Goal: Navigation & Orientation: Find specific page/section

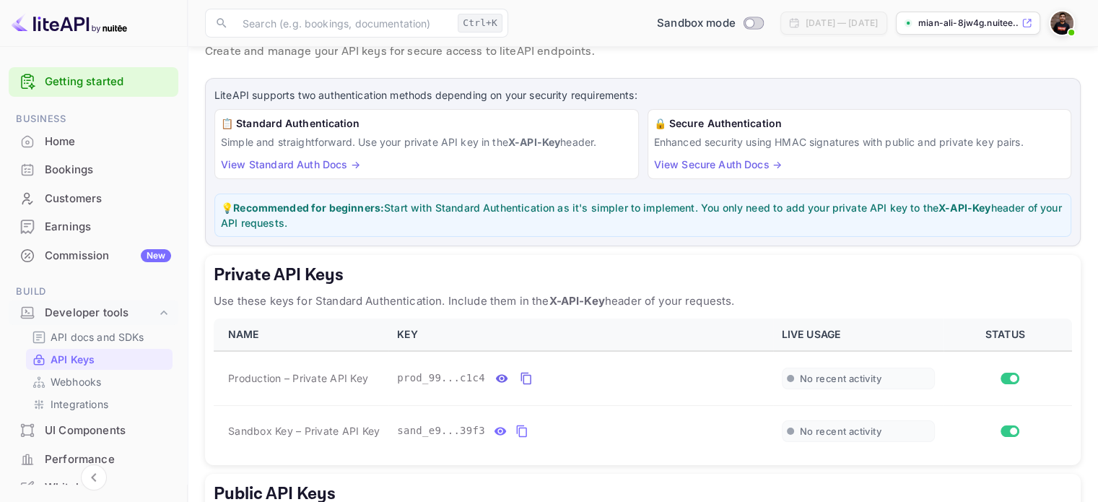
scroll to position [125, 0]
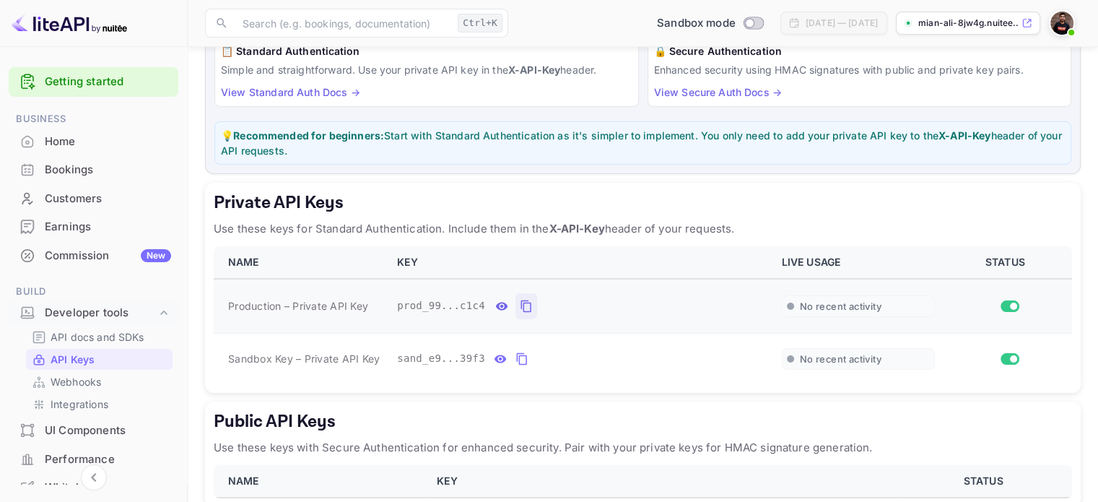
click at [520, 300] on icon "private api keys table" at bounding box center [525, 306] width 10 height 12
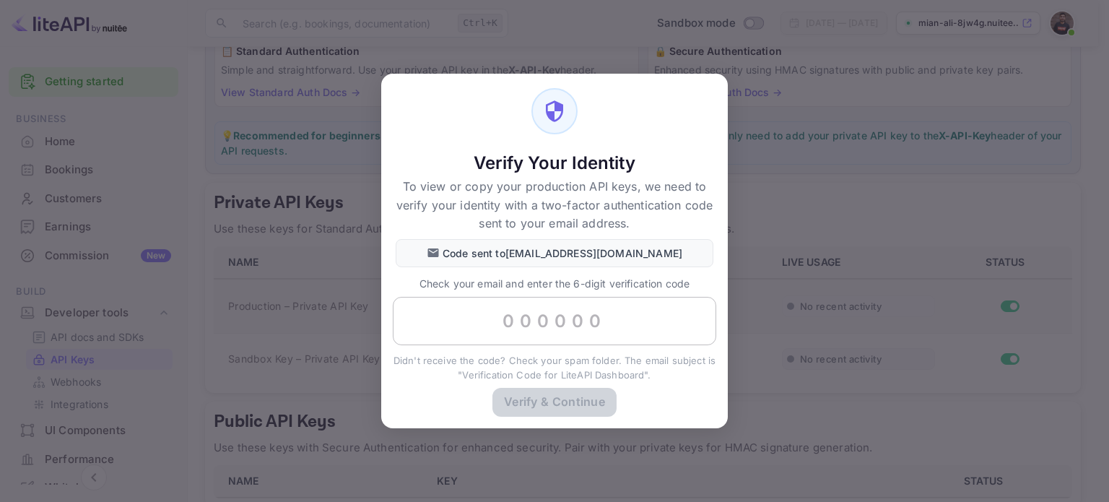
click at [537, 323] on input "text" at bounding box center [554, 321] width 323 height 49
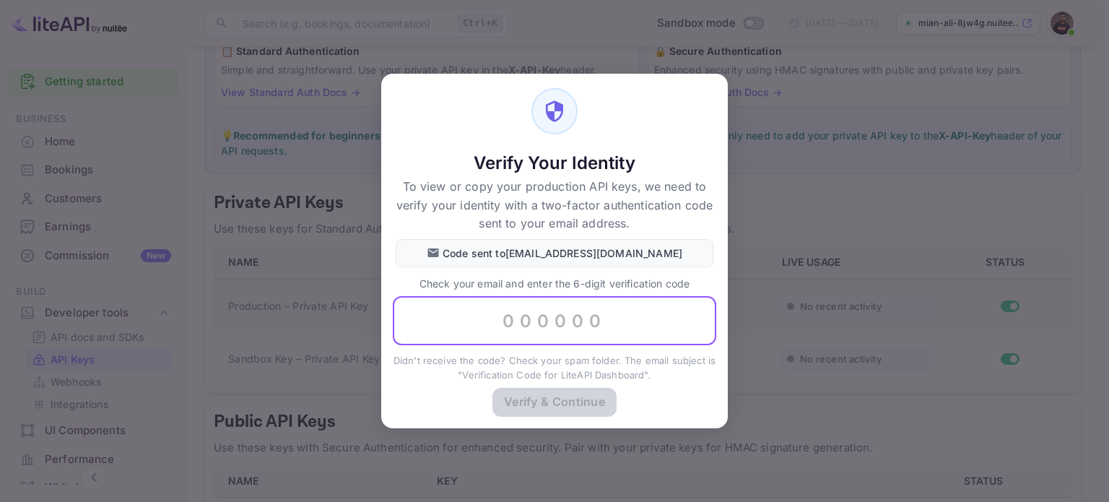
paste input "258460"
type input "258460"
click at [541, 389] on button "Verify & Continue" at bounding box center [554, 401] width 124 height 28
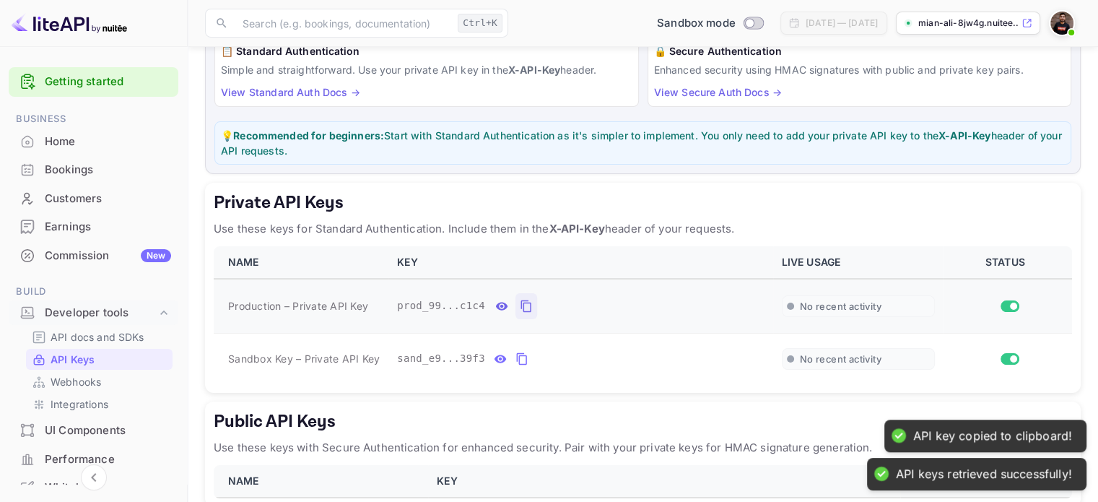
click at [520, 304] on icon "private api keys table" at bounding box center [526, 305] width 13 height 17
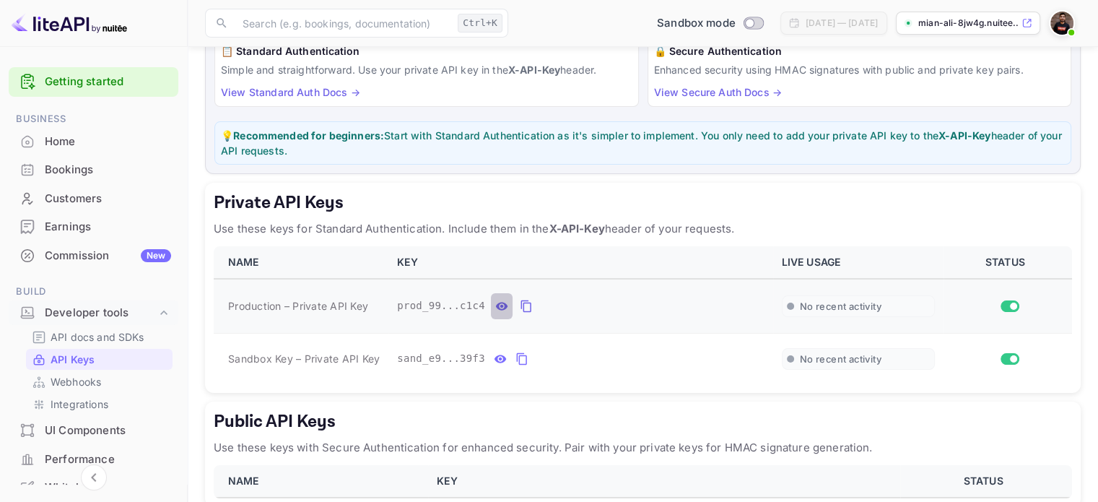
click at [496, 307] on icon "private api keys table" at bounding box center [502, 306] width 12 height 8
click at [664, 300] on icon "private api keys table" at bounding box center [670, 305] width 13 height 17
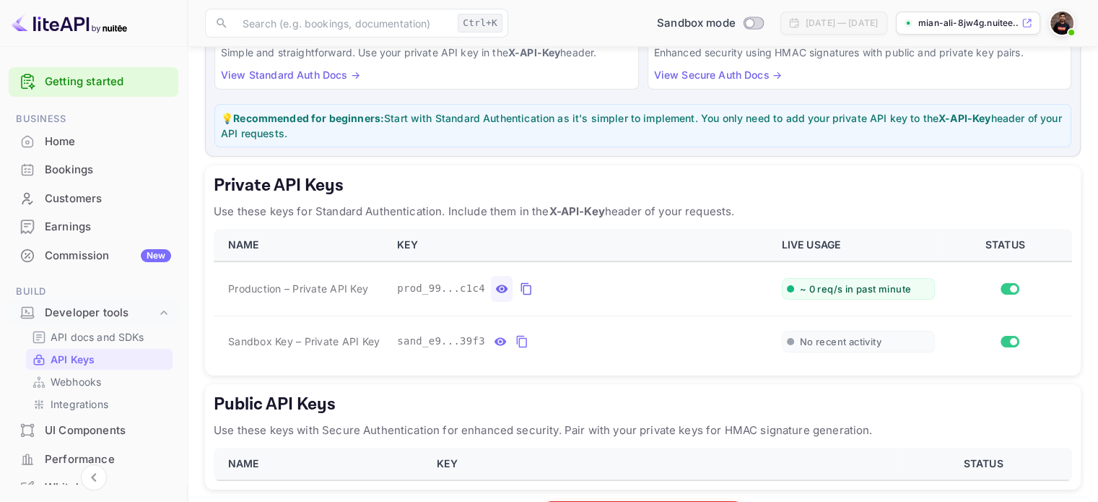
scroll to position [197, 0]
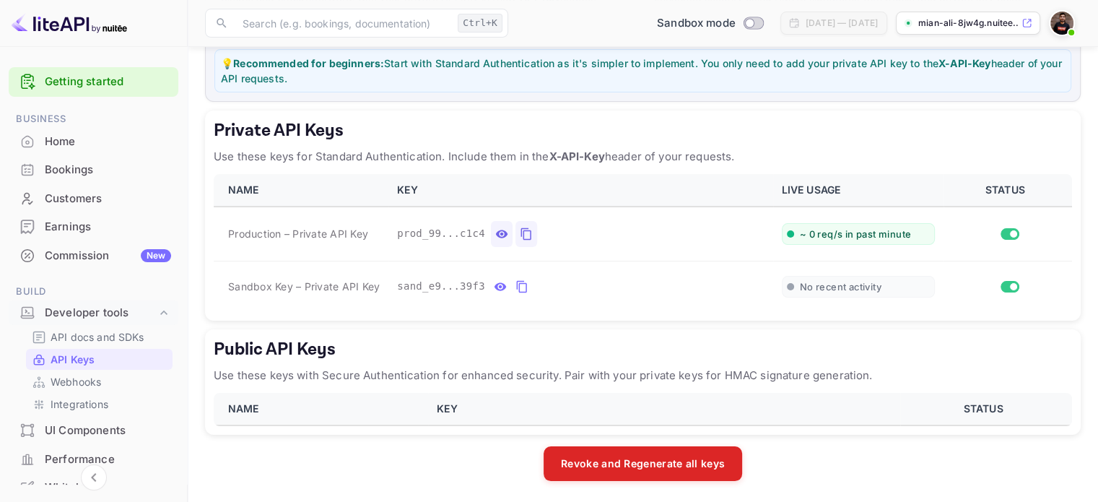
click at [521, 230] on icon "private api keys table" at bounding box center [526, 233] width 13 height 17
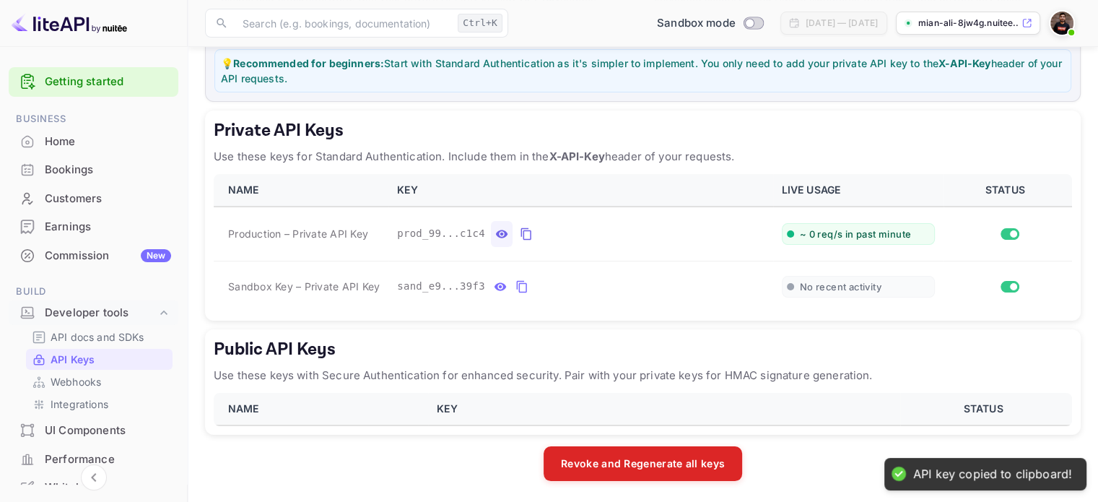
click at [815, 229] on span "~ 0 req/s in past minute" at bounding box center [856, 234] width 112 height 12
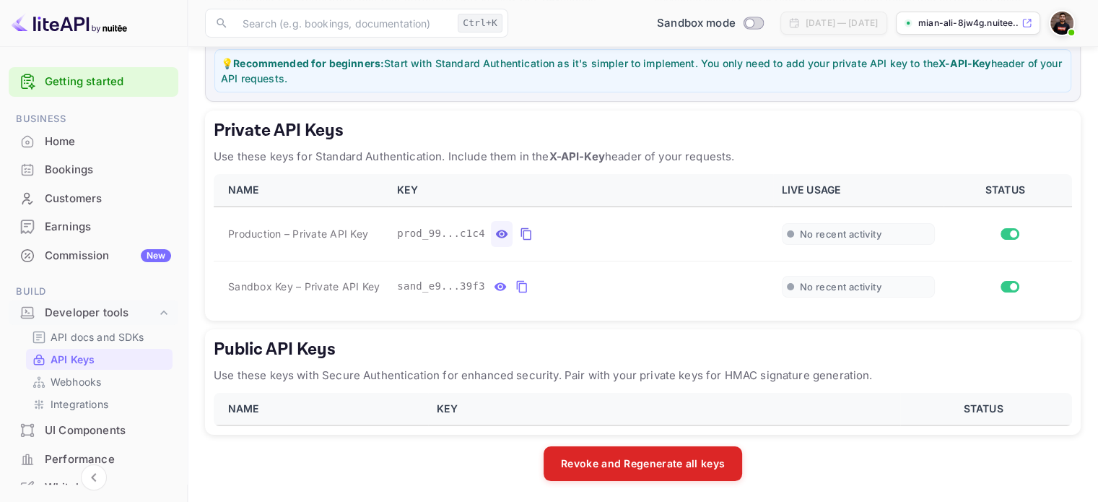
click at [87, 361] on p "API Keys" at bounding box center [73, 359] width 44 height 15
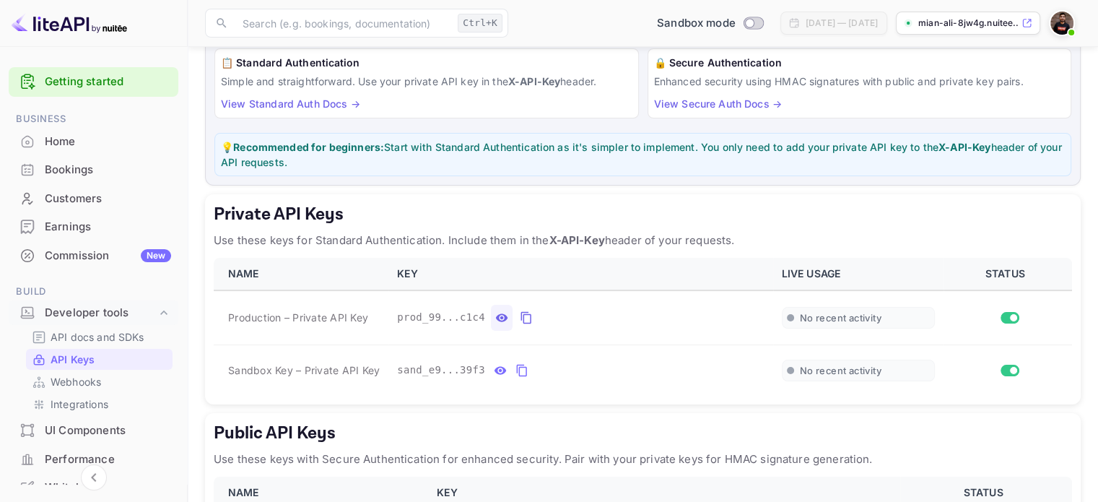
scroll to position [197, 0]
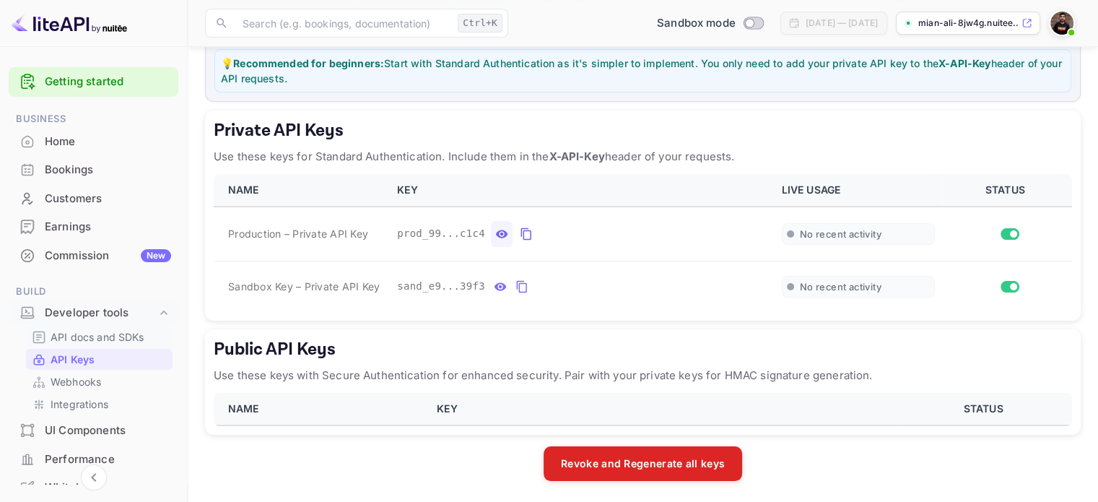
click at [91, 337] on p "API docs and SDKs" at bounding box center [98, 336] width 94 height 15
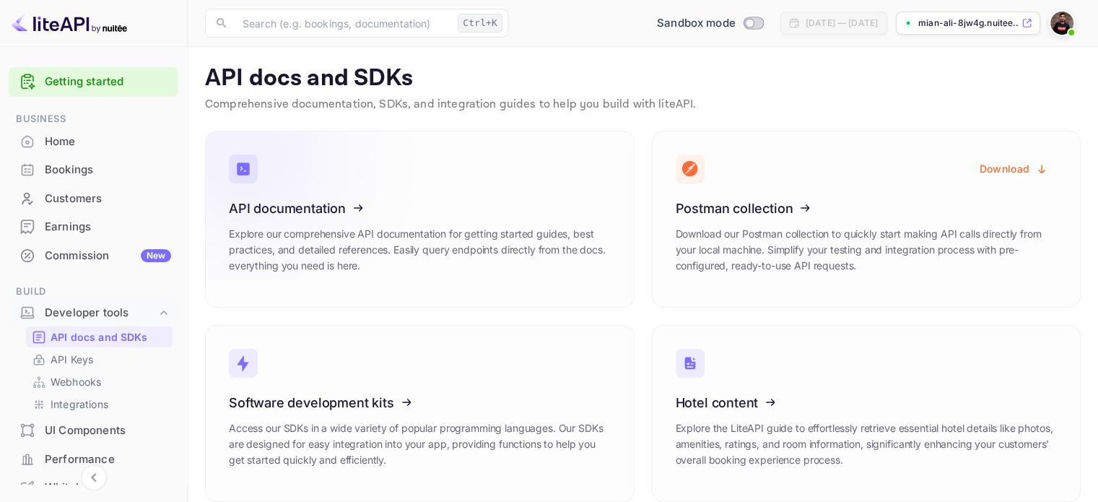
click at [393, 219] on icon at bounding box center [318, 205] width 225 height 149
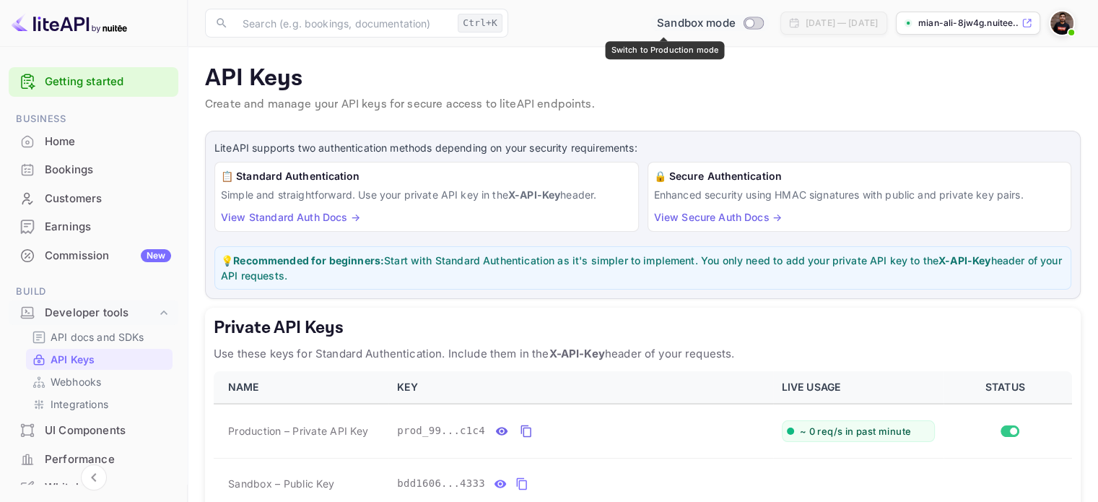
click at [735, 19] on input "Switch to Production mode" at bounding box center [749, 22] width 29 height 9
checkbox input "true"
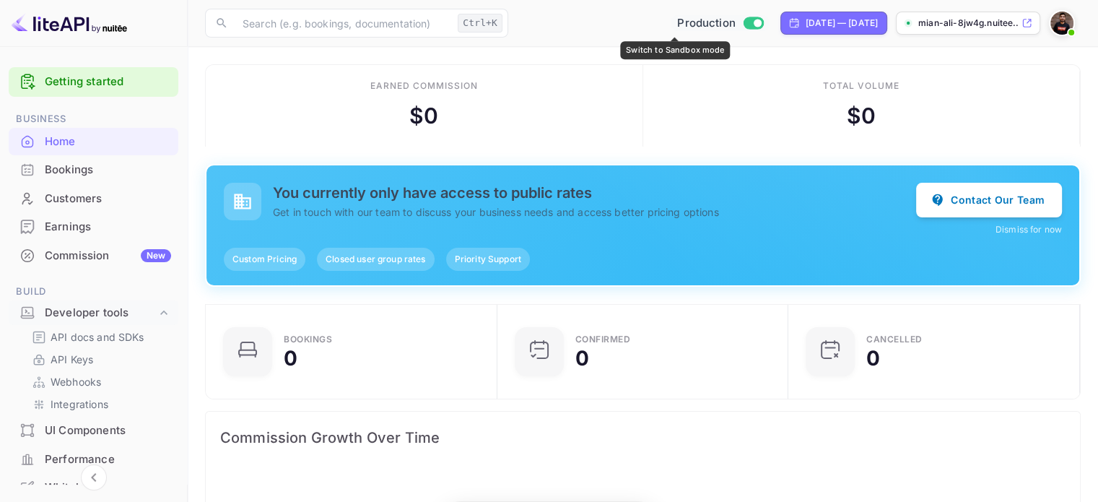
scroll to position [224, 271]
click at [99, 358] on link "API Keys" at bounding box center [99, 359] width 135 height 15
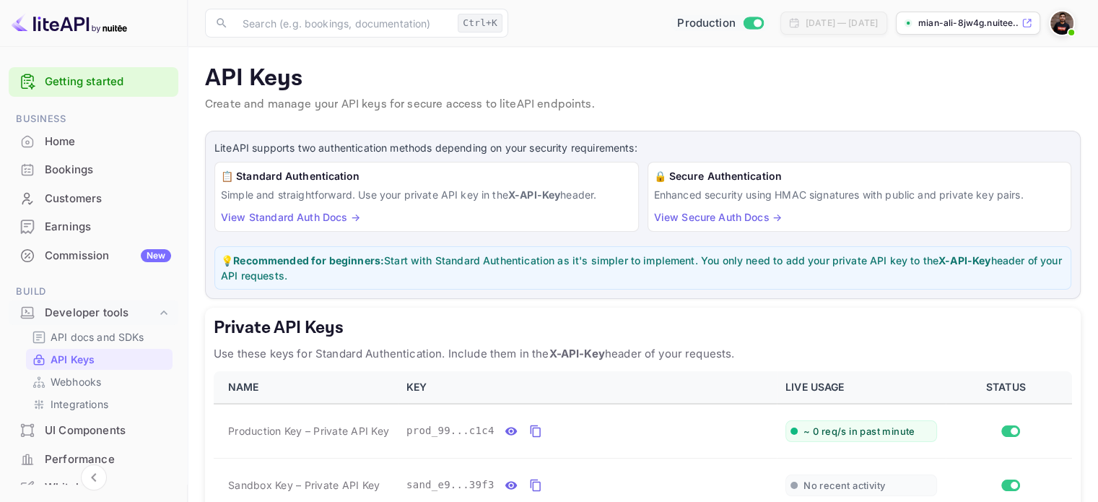
click at [309, 213] on link "View Standard Auth Docs →" at bounding box center [290, 217] width 139 height 12
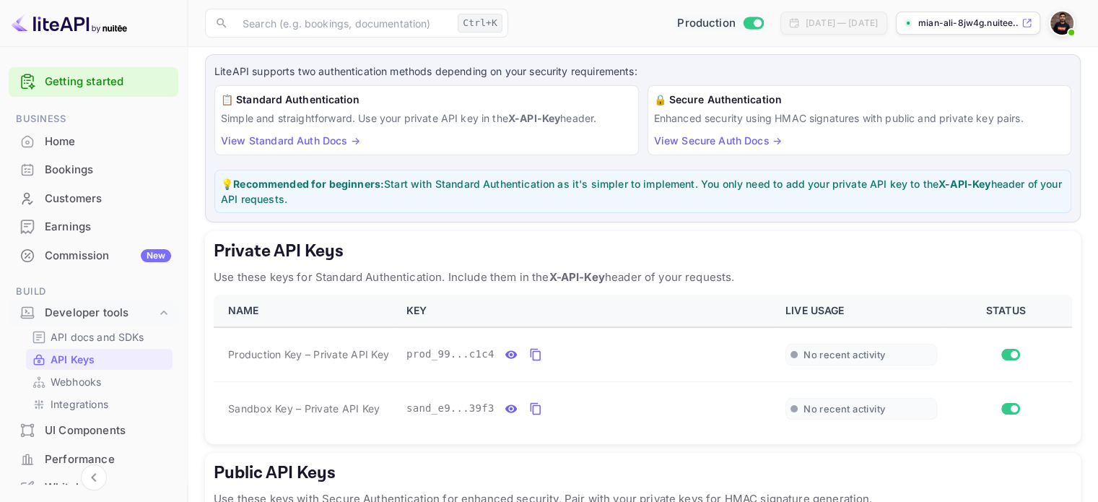
scroll to position [144, 0]
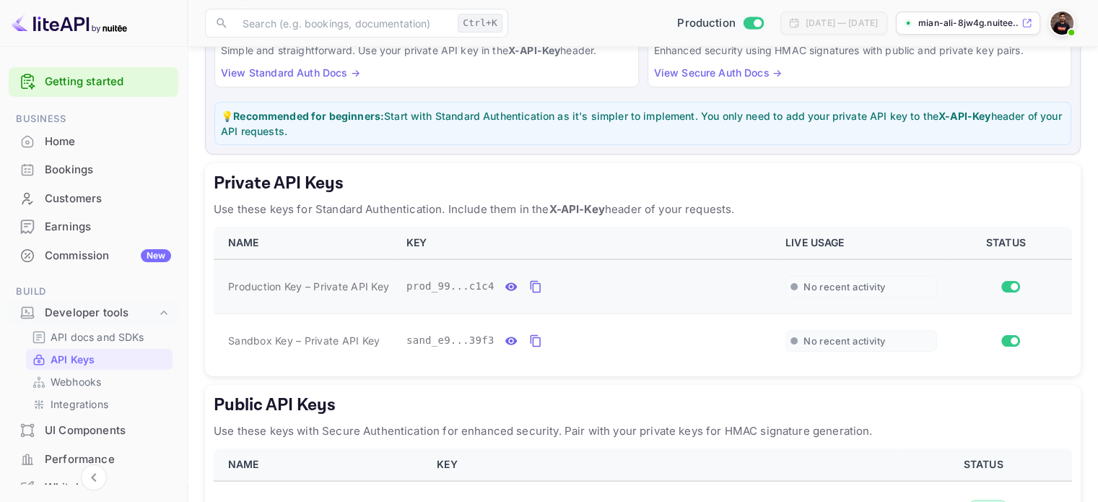
click at [811, 287] on span "No recent activity" at bounding box center [844, 287] width 82 height 12
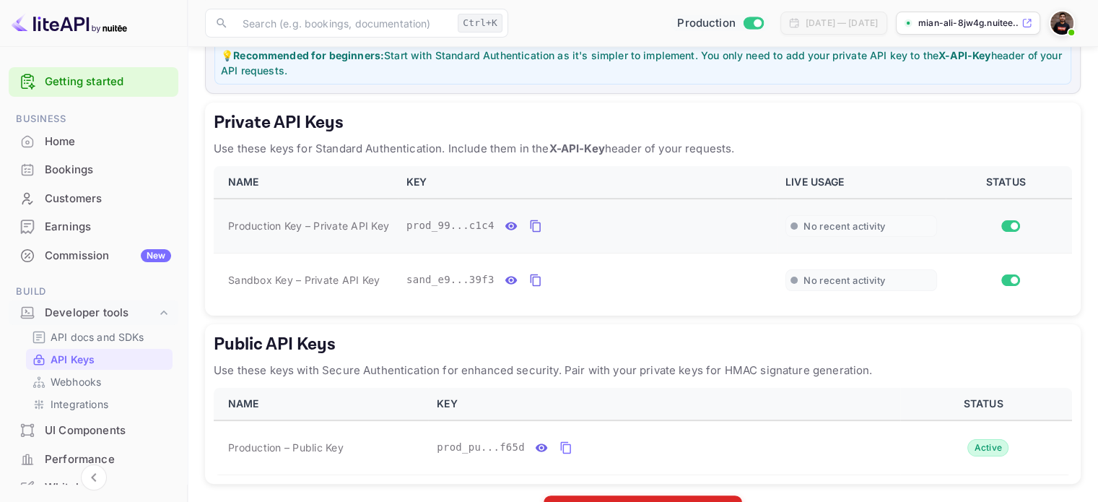
scroll to position [254, 0]
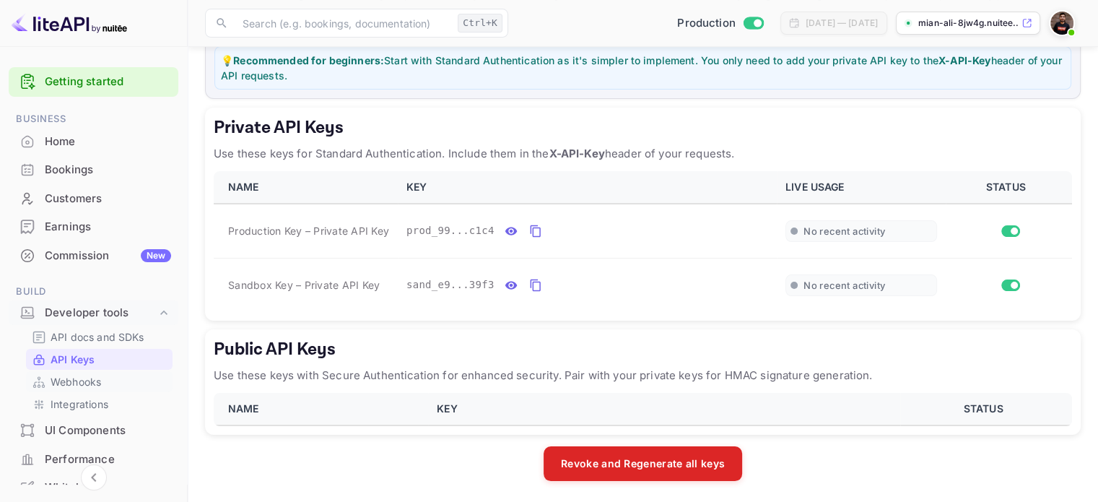
click at [69, 372] on div "Webhooks" at bounding box center [99, 381] width 147 height 21
click at [78, 380] on p "Webhooks" at bounding box center [76, 381] width 51 height 15
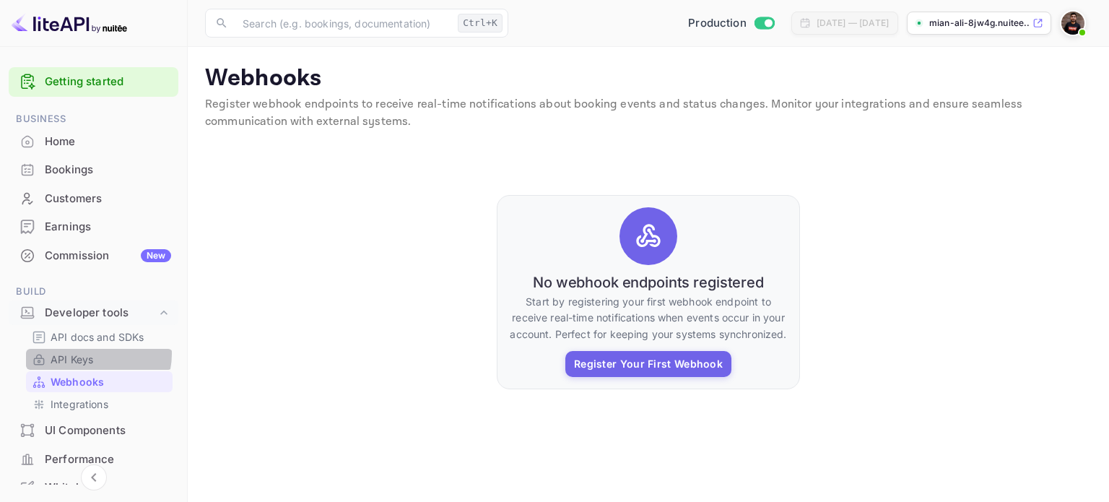
click at [93, 354] on link "API Keys" at bounding box center [99, 359] width 135 height 15
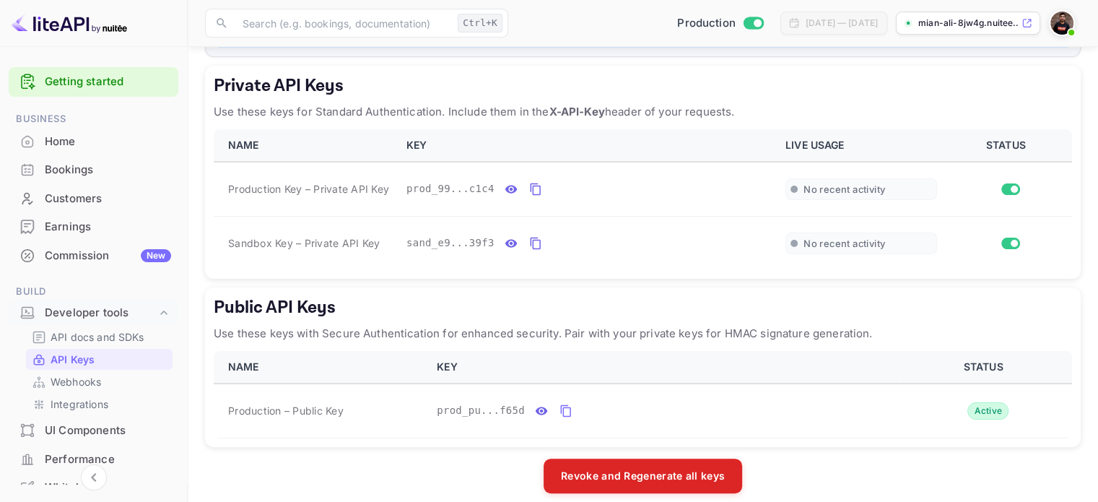
scroll to position [254, 0]
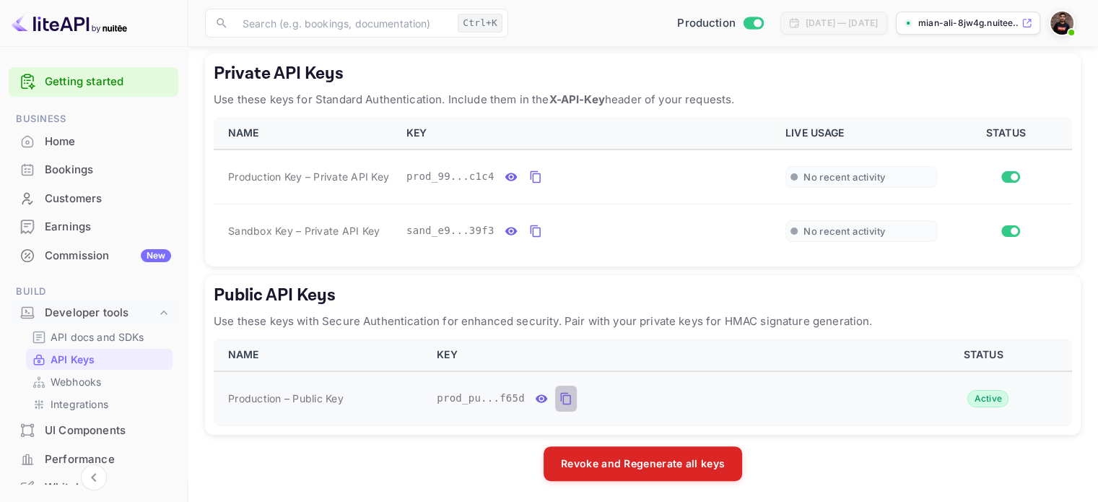
click at [559, 392] on icon "public api keys table" at bounding box center [565, 398] width 13 height 17
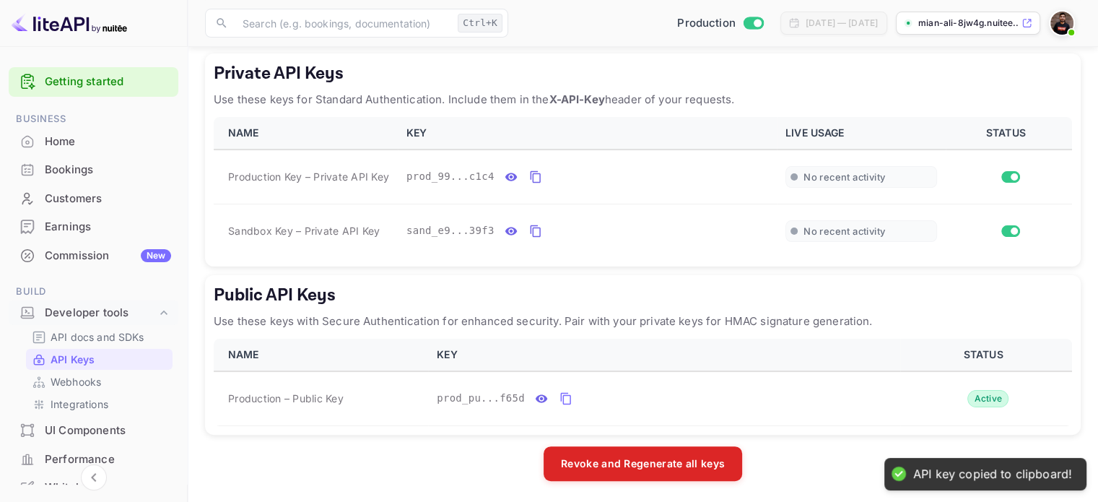
click at [1028, 18] on icon at bounding box center [1026, 23] width 11 height 10
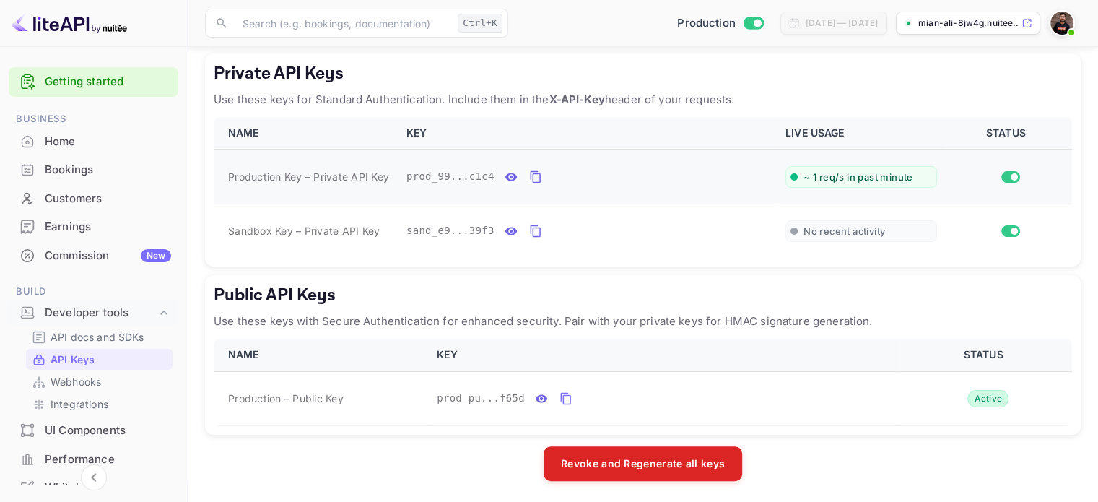
click at [816, 178] on span "~ 1 req/s in past minute" at bounding box center [858, 177] width 110 height 12
click at [1057, 24] on img at bounding box center [1061, 23] width 23 height 23
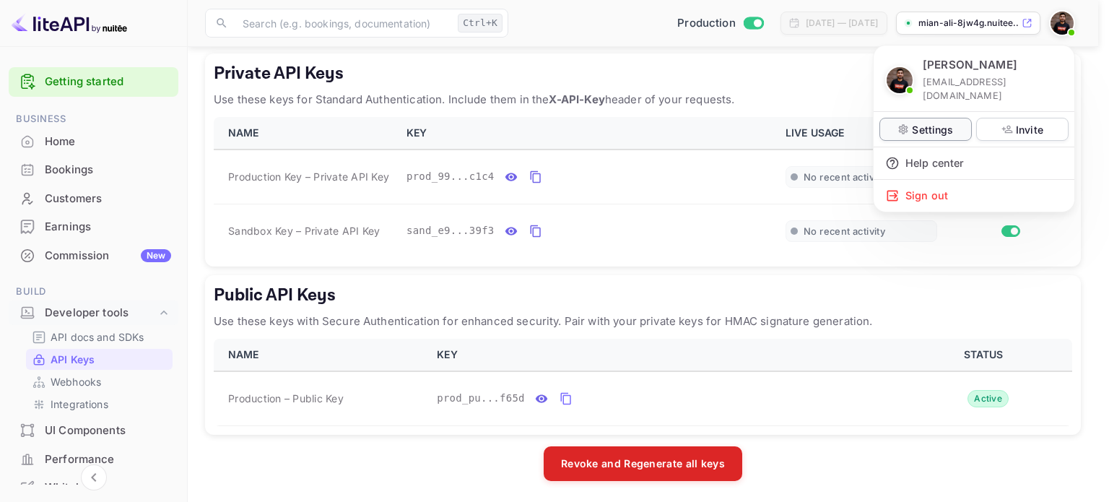
click at [952, 118] on div "Settings" at bounding box center [925, 129] width 92 height 23
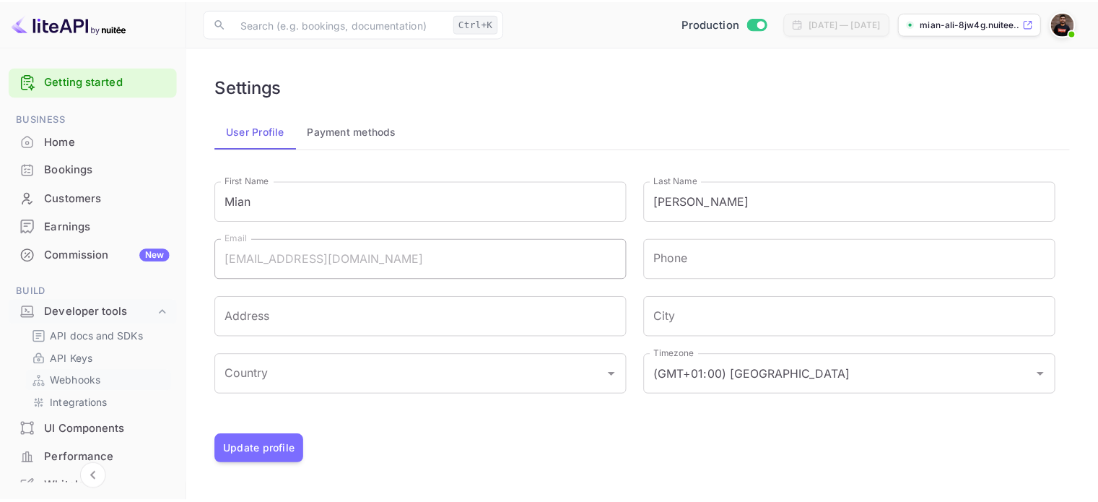
scroll to position [144, 0]
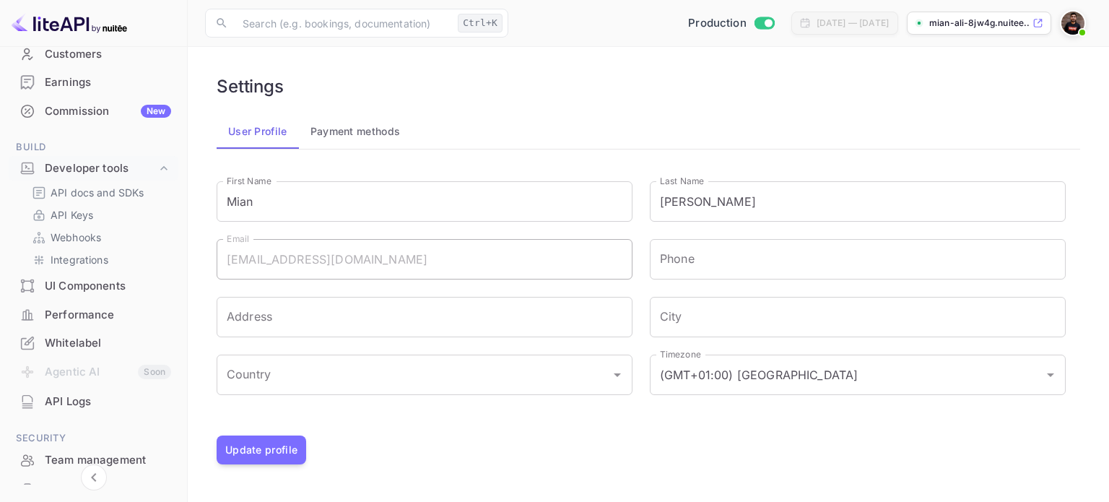
click at [90, 334] on div "Whitelabel" at bounding box center [94, 343] width 170 height 28
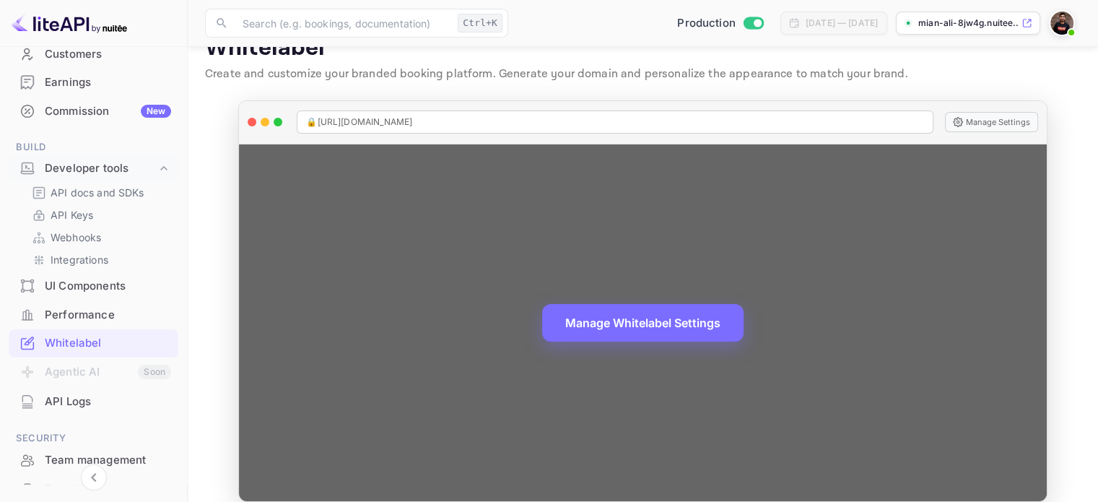
scroll to position [47, 0]
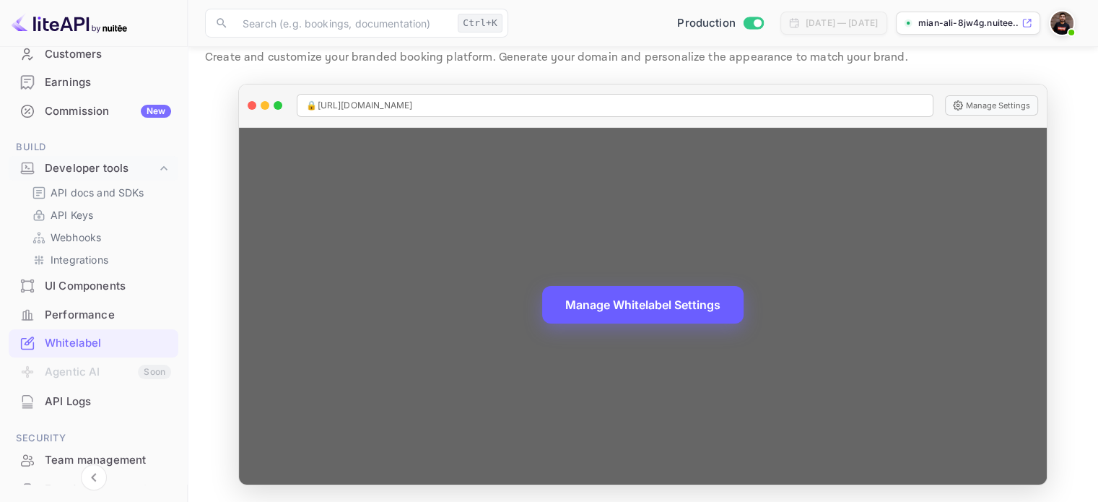
click at [582, 308] on button "Manage Whitelabel Settings" at bounding box center [642, 305] width 201 height 38
